Goal: Task Accomplishment & Management: Manage account settings

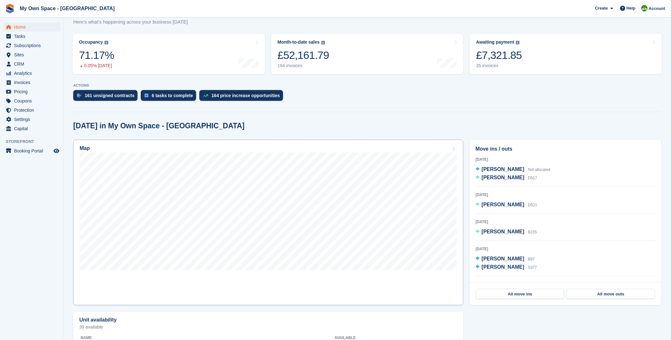
scroll to position [71, 0]
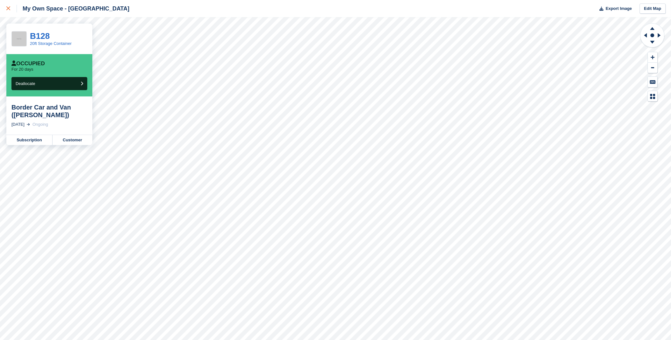
click at [7, 8] on icon at bounding box center [8, 8] width 4 height 4
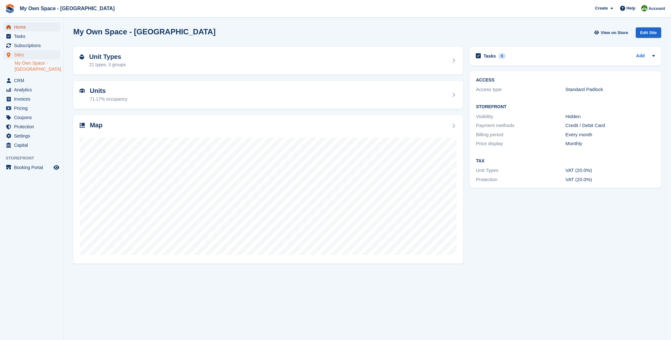
click at [24, 24] on span "Home" at bounding box center [33, 27] width 38 height 9
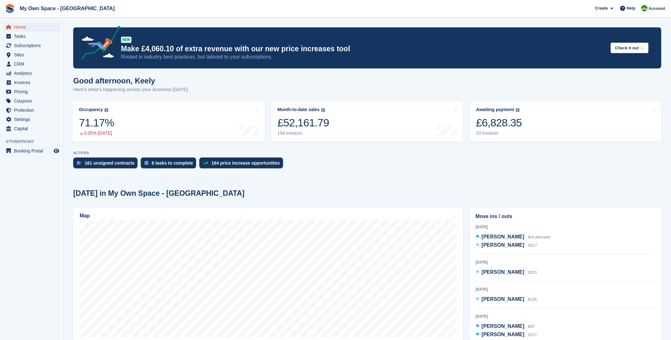
click at [14, 28] on span "Home" at bounding box center [33, 27] width 38 height 9
click at [504, 131] on div "33 invoices" at bounding box center [499, 133] width 46 height 5
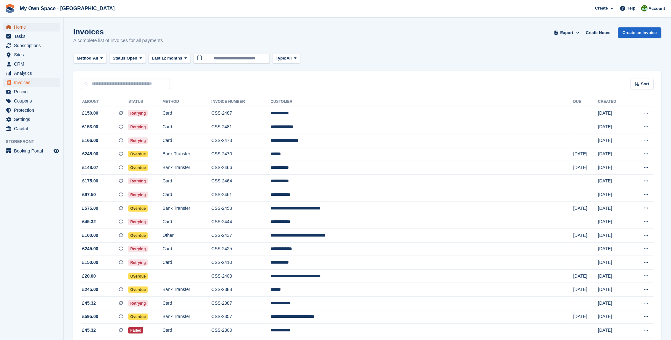
click at [27, 27] on span "Home" at bounding box center [33, 27] width 38 height 9
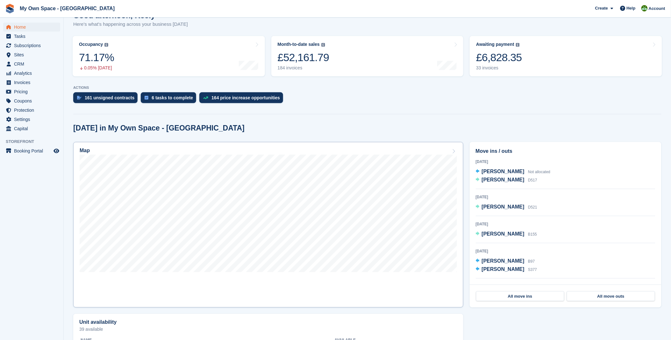
scroll to position [71, 0]
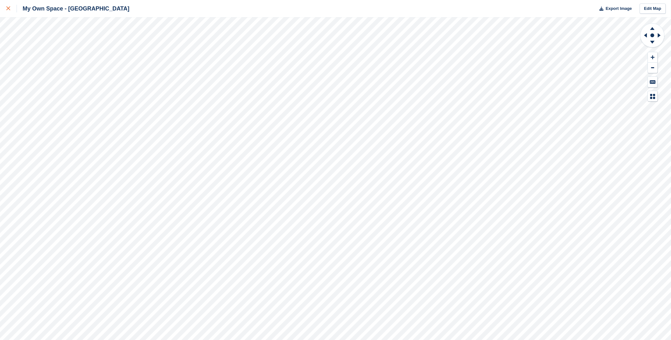
click at [8, 7] on icon at bounding box center [8, 8] width 4 height 4
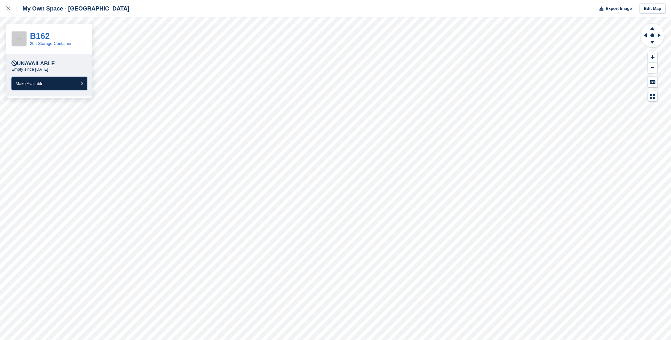
click at [53, 83] on button "Make Available" at bounding box center [49, 83] width 76 height 13
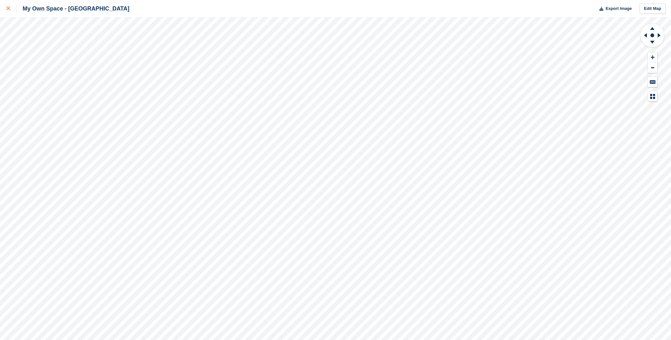
click at [7, 9] on icon at bounding box center [8, 8] width 4 height 4
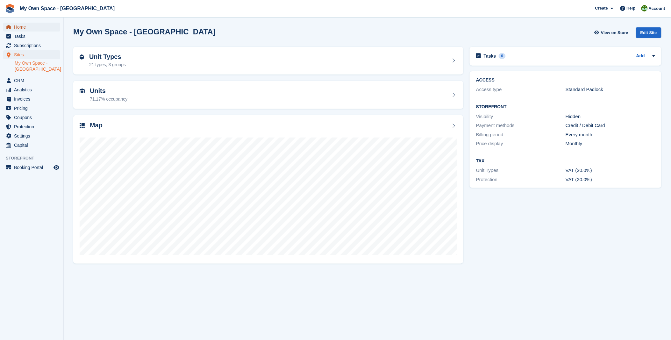
click at [27, 29] on span "Home" at bounding box center [33, 27] width 38 height 9
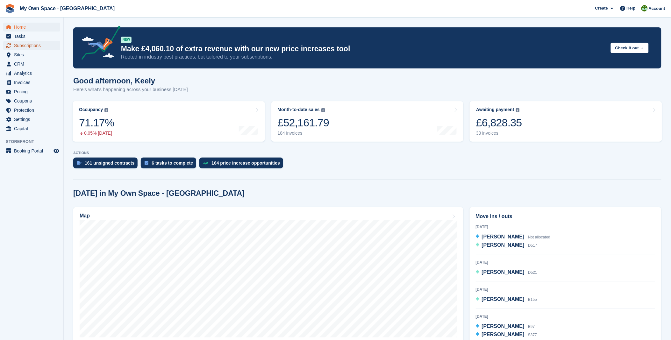
click at [40, 47] on span "Subscriptions" at bounding box center [33, 45] width 38 height 9
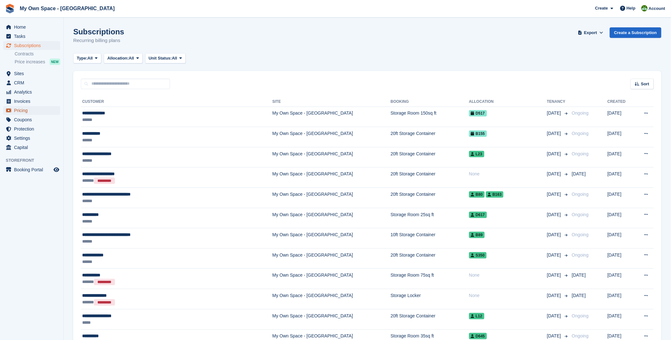
click at [20, 113] on span "Pricing" at bounding box center [33, 110] width 38 height 9
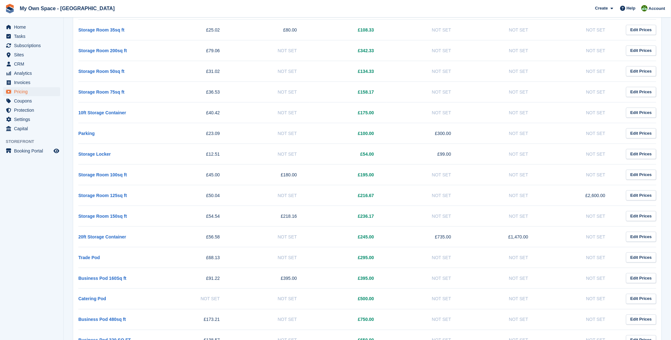
scroll to position [177, 0]
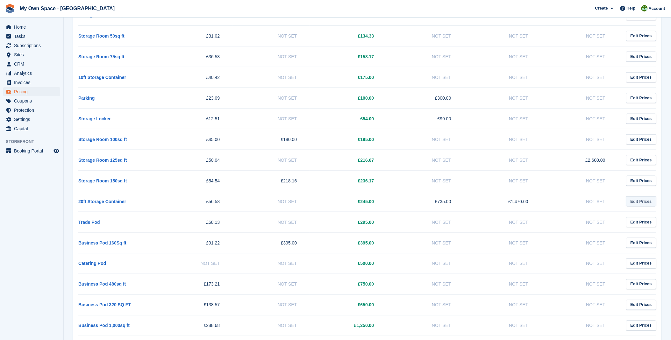
click at [640, 203] on link "Edit Prices" at bounding box center [641, 201] width 30 height 11
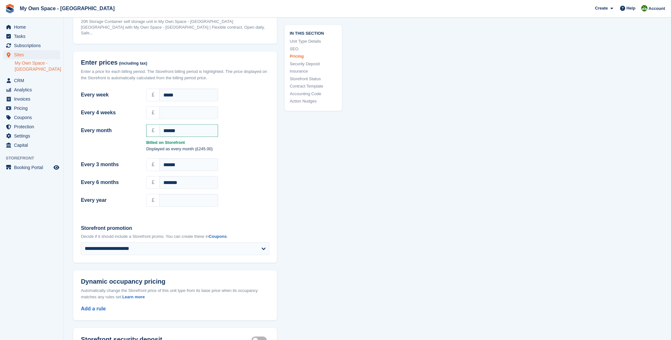
scroll to position [479, 0]
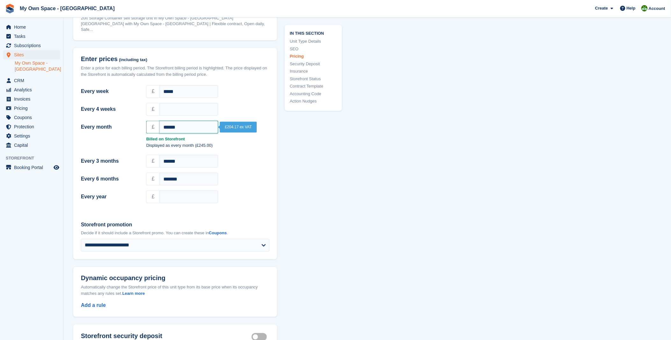
drag, startPoint x: 189, startPoint y: 127, endPoint x: 166, endPoint y: 131, distance: 23.3
click at [166, 131] on input "******" at bounding box center [188, 127] width 59 height 13
type input "***"
click at [315, 163] on div "In this section Unit Type Details SEO Pricing Security Deposit Insurance Storef…" at bounding box center [309, 282] width 65 height 1416
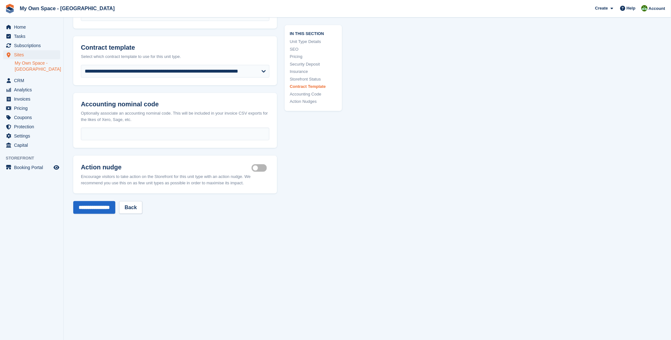
scroll to position [1081, 0]
click at [91, 207] on input "**********" at bounding box center [94, 206] width 42 height 13
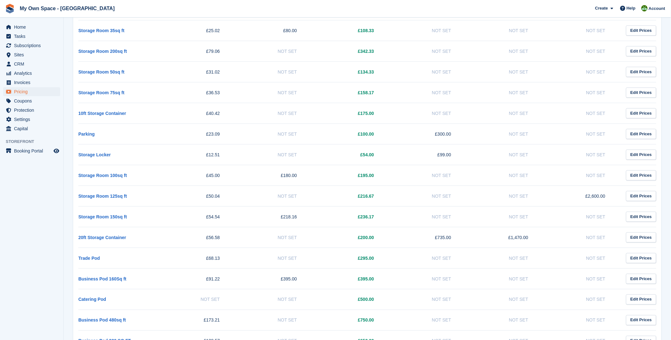
scroll to position [141, 0]
click at [645, 243] on td "Edit Prices" at bounding box center [637, 236] width 38 height 21
click at [646, 237] on link "Edit Prices" at bounding box center [641, 237] width 30 height 11
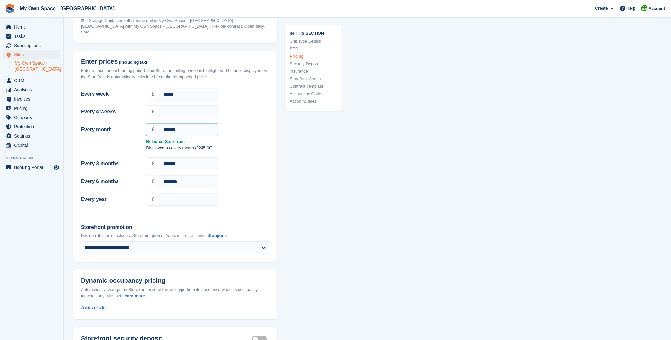
scroll to position [479, 0]
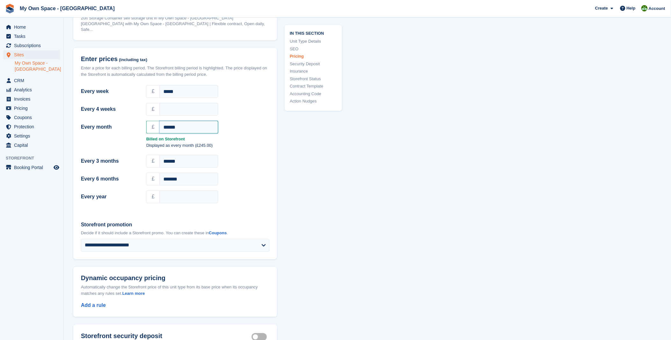
click at [188, 130] on input "******" at bounding box center [188, 127] width 59 height 13
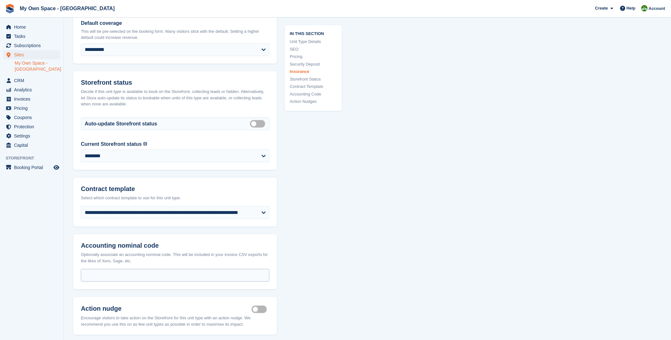
scroll to position [1081, 0]
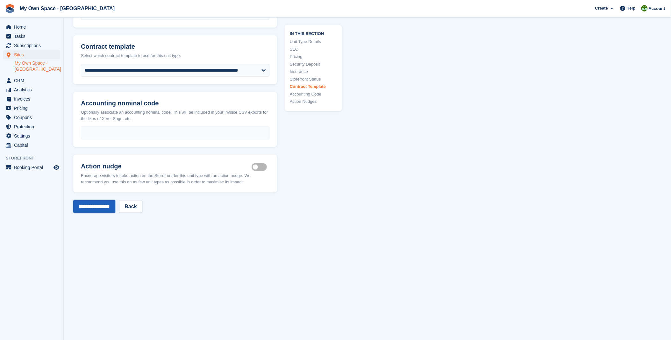
click at [98, 209] on input "**********" at bounding box center [94, 206] width 42 height 13
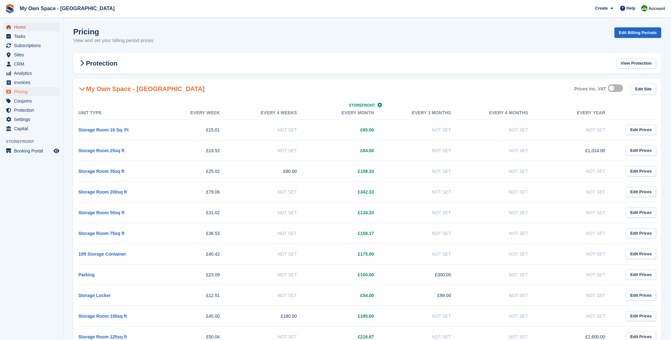
click at [15, 23] on span "Home" at bounding box center [33, 27] width 38 height 9
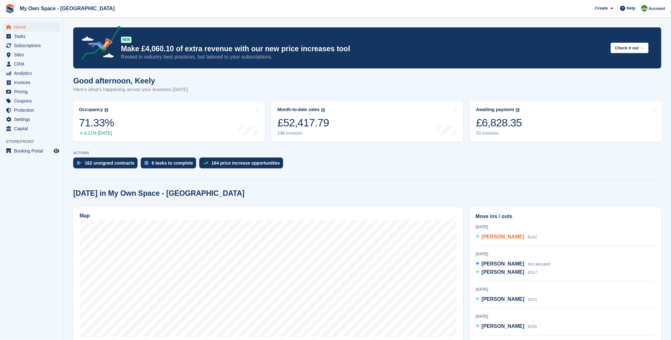
click at [507, 237] on span "[PERSON_NAME]" at bounding box center [503, 236] width 43 height 5
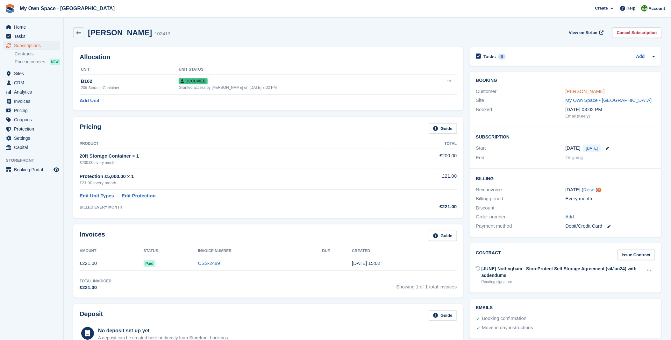
click at [571, 90] on link "[PERSON_NAME]" at bounding box center [584, 90] width 39 height 5
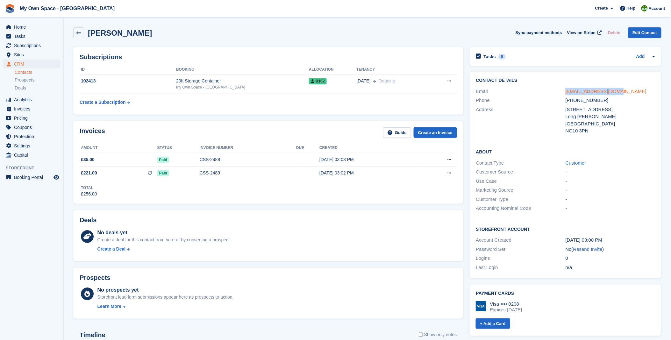
drag, startPoint x: 621, startPoint y: 90, endPoint x: 566, endPoint y: 93, distance: 55.2
click at [566, 93] on div "[EMAIL_ADDRESS][DOMAIN_NAME]" at bounding box center [609, 91] width 89 height 7
copy link "[EMAIL_ADDRESS][DOMAIN_NAME]"
